Goal: Task Accomplishment & Management: Complete application form

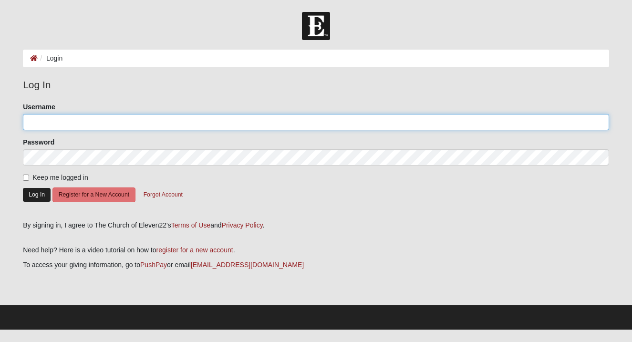
type input "k.sunberg"
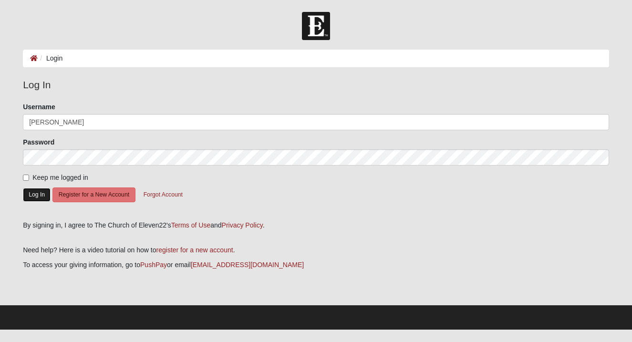
click at [37, 190] on button "Log In" at bounding box center [37, 195] width 28 height 14
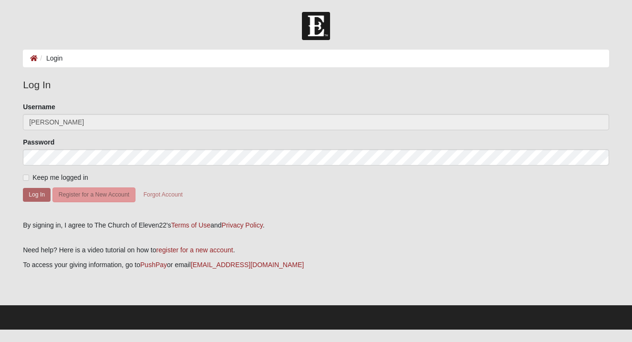
click at [25, 173] on label "Keep me logged in" at bounding box center [55, 178] width 65 height 10
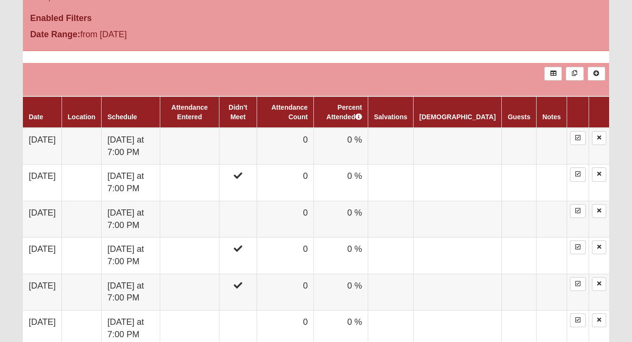
scroll to position [488, 0]
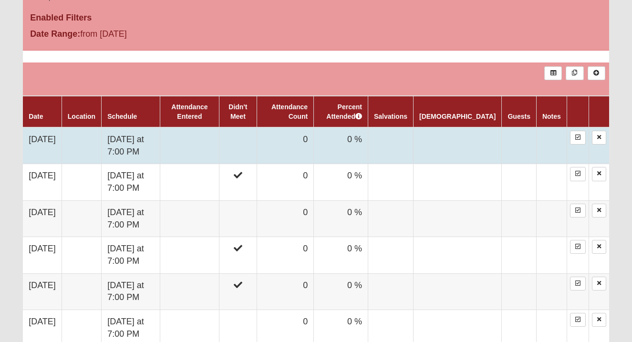
click at [219, 139] on td at bounding box center [189, 145] width 59 height 37
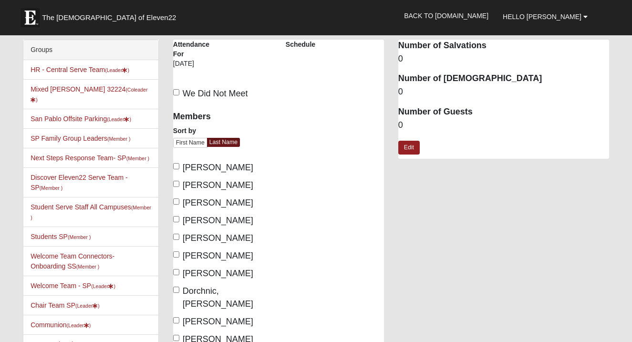
click at [185, 89] on span "We Did Not Meet" at bounding box center [215, 94] width 65 height 10
click at [179, 89] on input "We Did Not Meet" at bounding box center [176, 92] width 6 height 6
checkbox input "true"
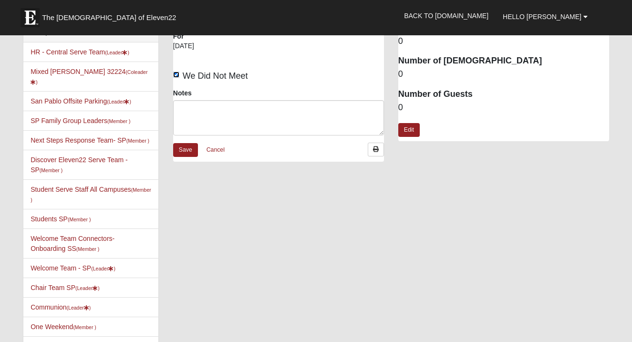
scroll to position [20, 0]
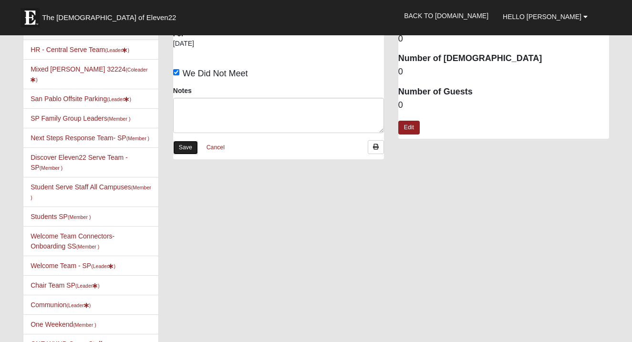
click at [184, 146] on link "Save" at bounding box center [185, 148] width 25 height 14
